Goal: Transaction & Acquisition: Book appointment/travel/reservation

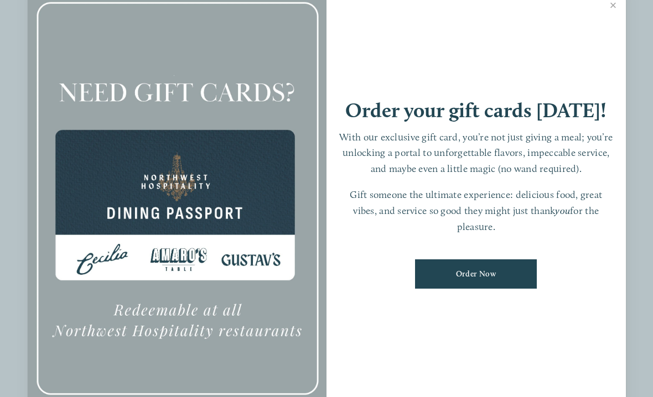
scroll to position [390, 0]
click at [617, 22] on link "Close" at bounding box center [614, 6] width 22 height 31
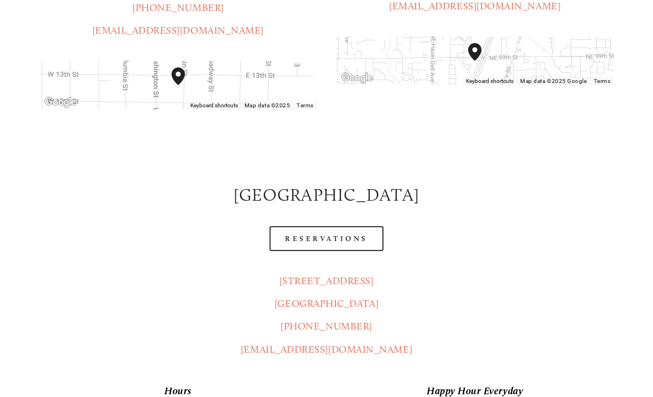
scroll to position [390, 0]
click at [366, 226] on link "Reservations" at bounding box center [326, 238] width 114 height 25
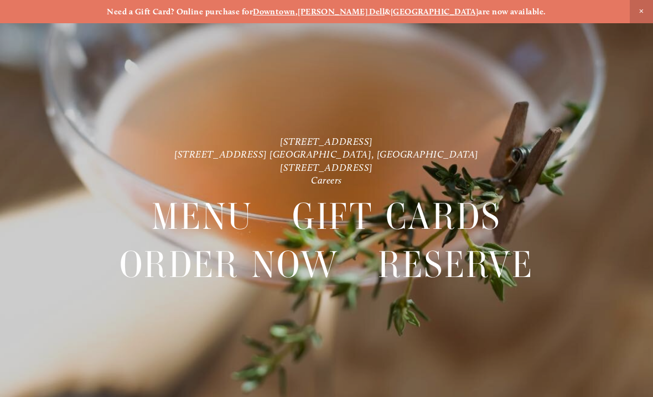
scroll to position [23, 0]
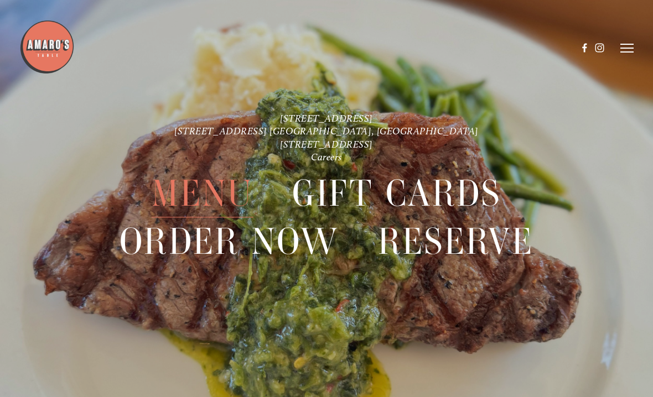
click at [625, 45] on icon at bounding box center [626, 48] width 13 height 10
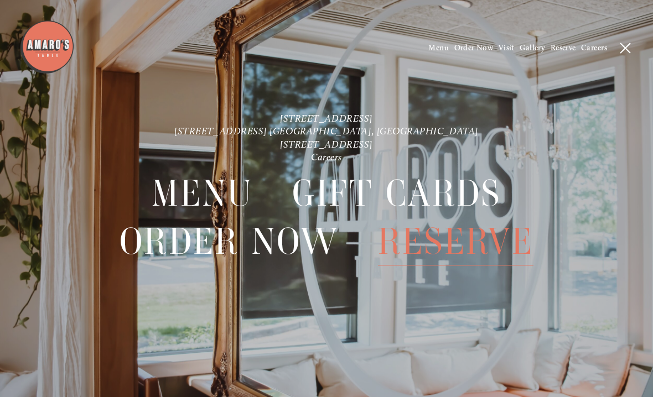
click at [562, 43] on span "Reserve" at bounding box center [563, 47] width 25 height 9
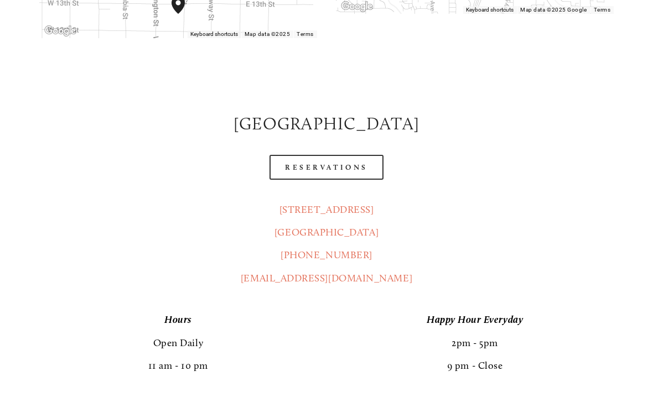
scroll to position [461, 0]
click at [357, 155] on link "Reservations" at bounding box center [326, 167] width 114 height 25
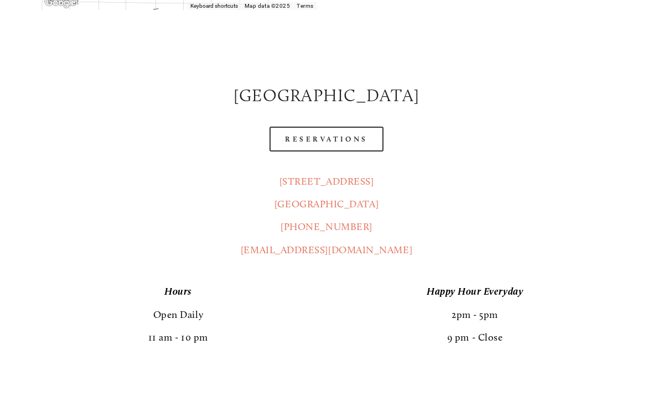
scroll to position [500, 0]
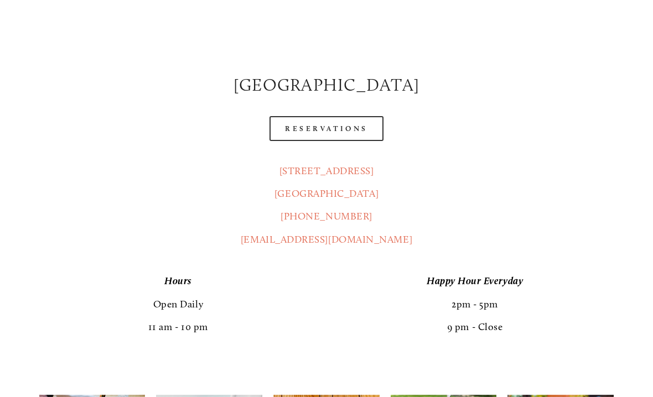
click at [350, 234] on link "[EMAIL_ADDRESS][DOMAIN_NAME]" at bounding box center [327, 240] width 172 height 12
